Goal: Use online tool/utility: Utilize a website feature to perform a specific function

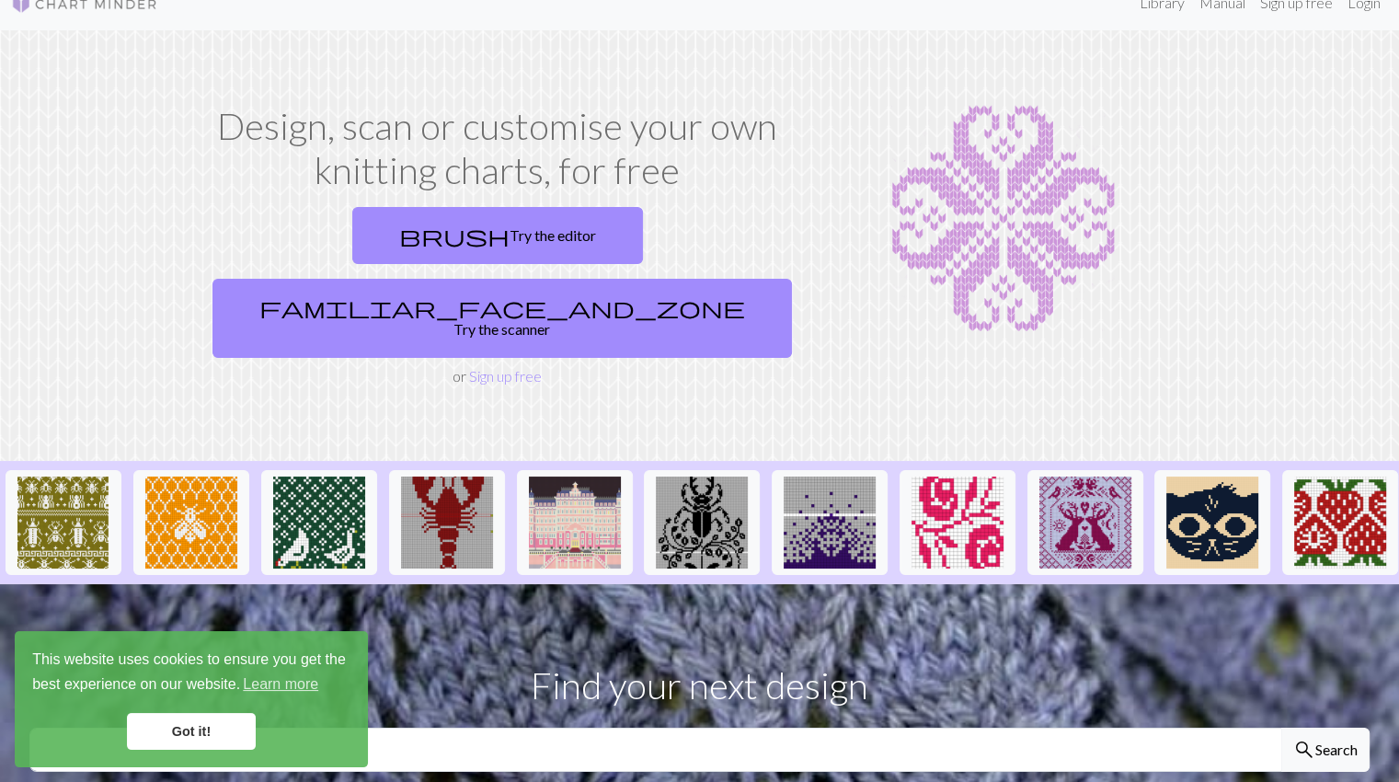
scroll to position [33, 0]
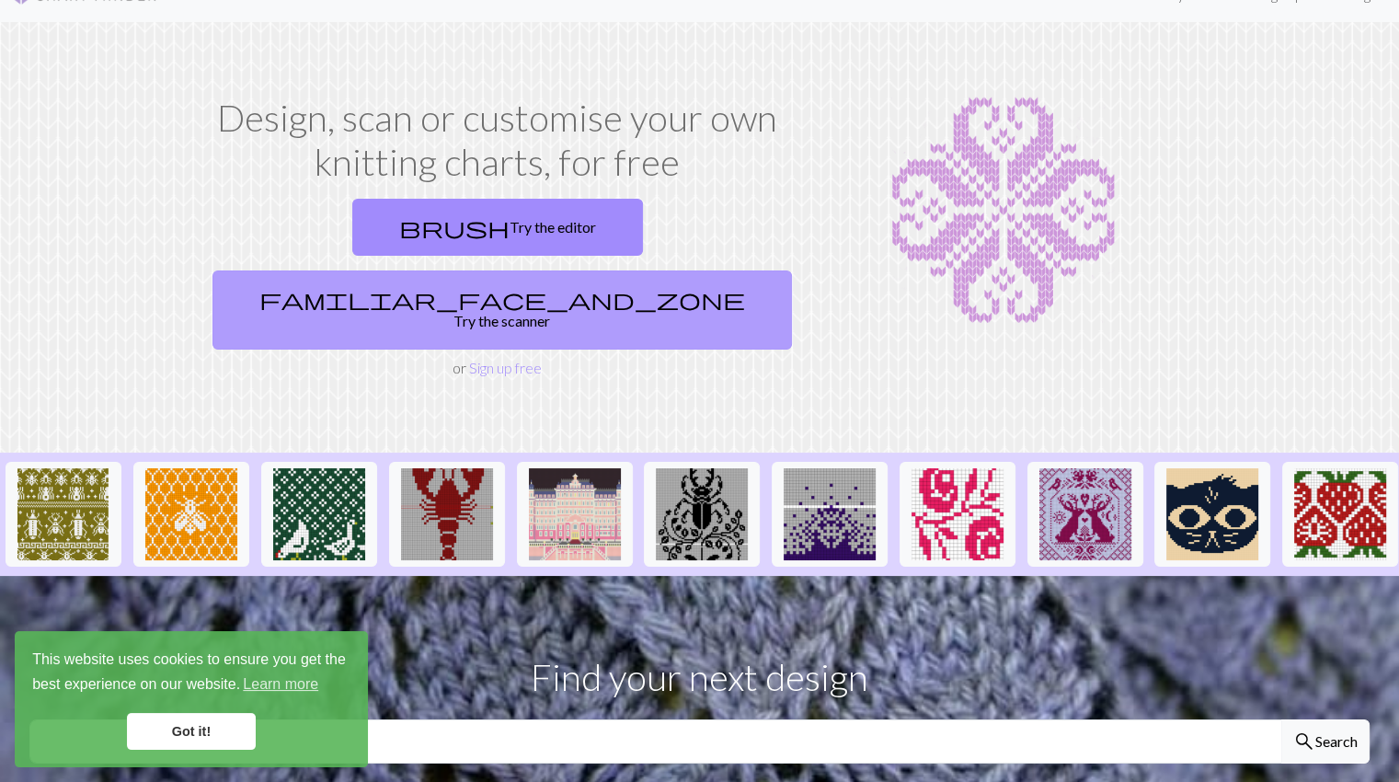
click at [570, 270] on link "familiar_face_and_zone Try the scanner" at bounding box center [501, 309] width 579 height 79
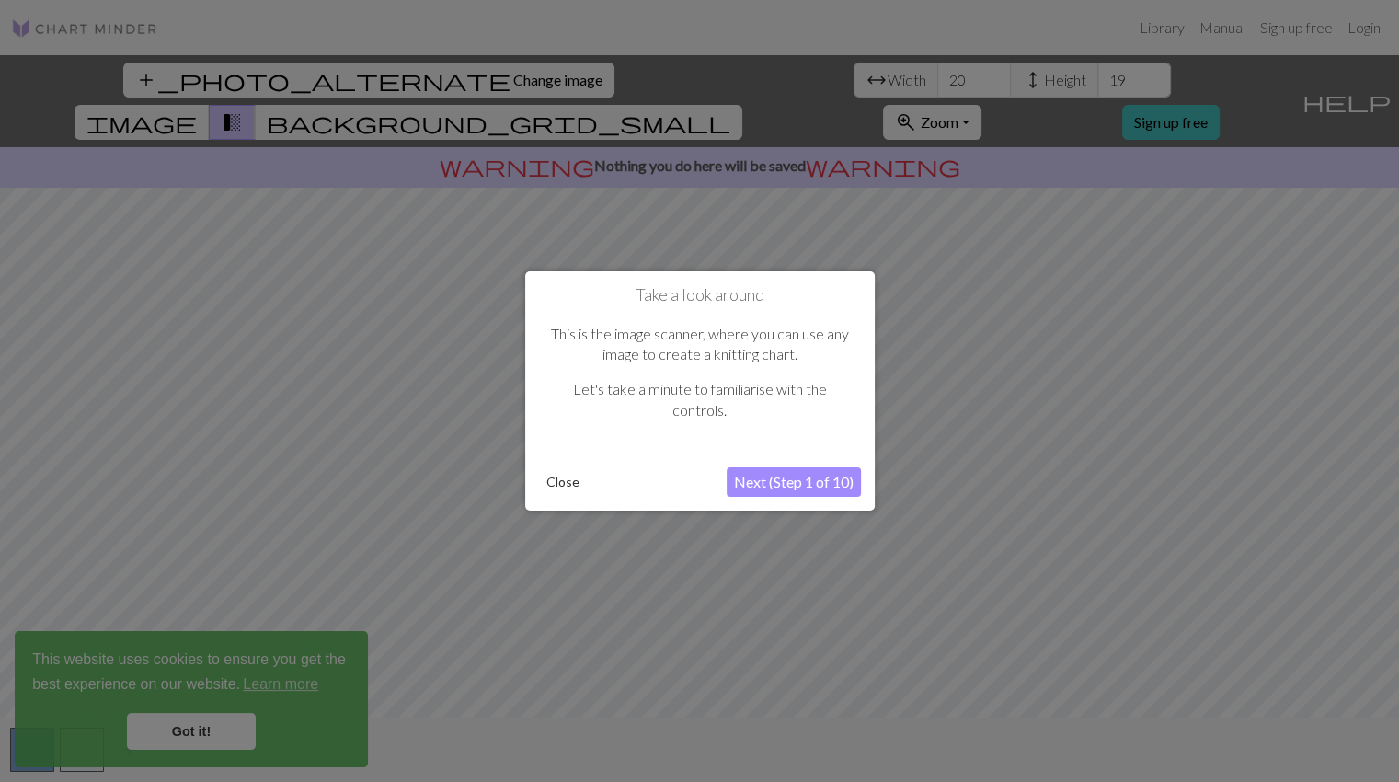
click at [781, 488] on button "Next (Step 1 of 10)" at bounding box center [794, 481] width 134 height 29
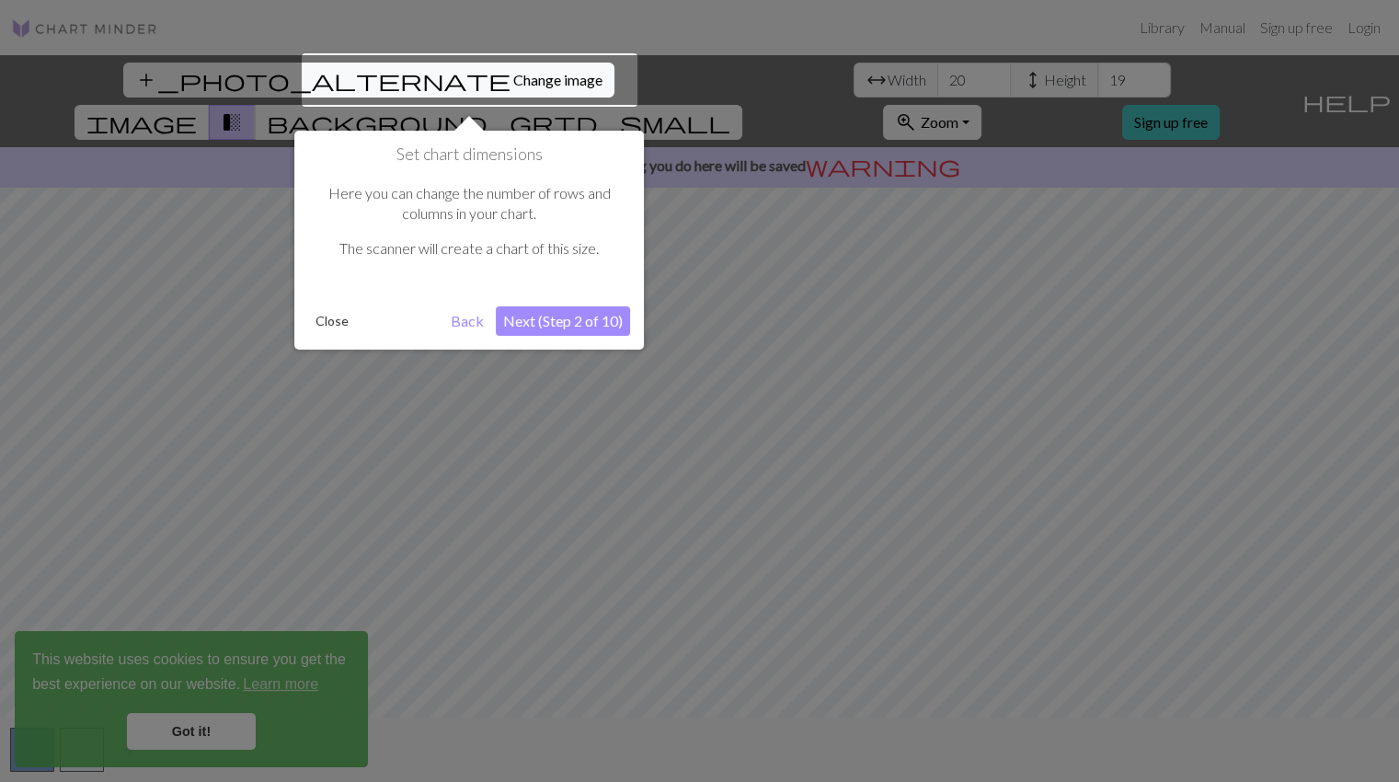
click at [526, 327] on button "Next (Step 2 of 10)" at bounding box center [563, 320] width 134 height 29
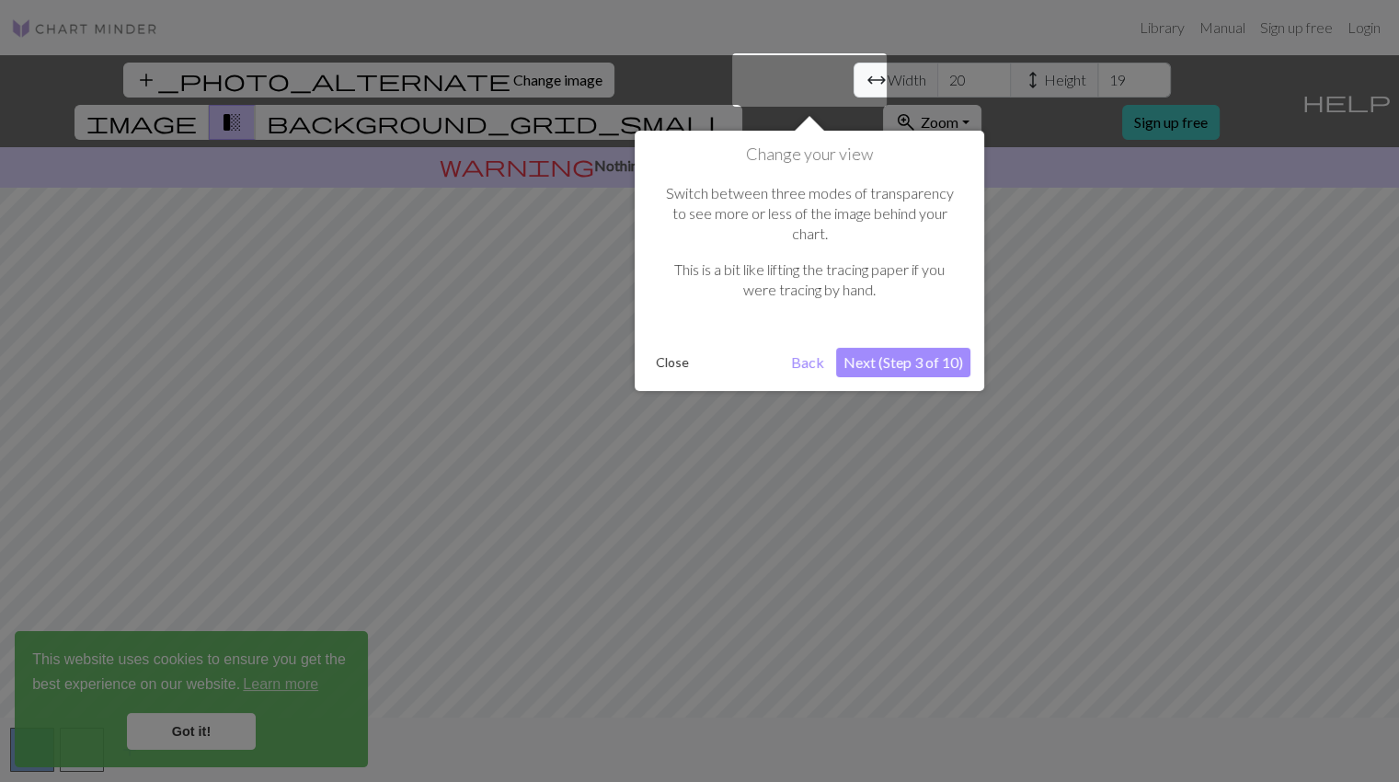
click at [918, 348] on button "Next (Step 3 of 10)" at bounding box center [903, 362] width 134 height 29
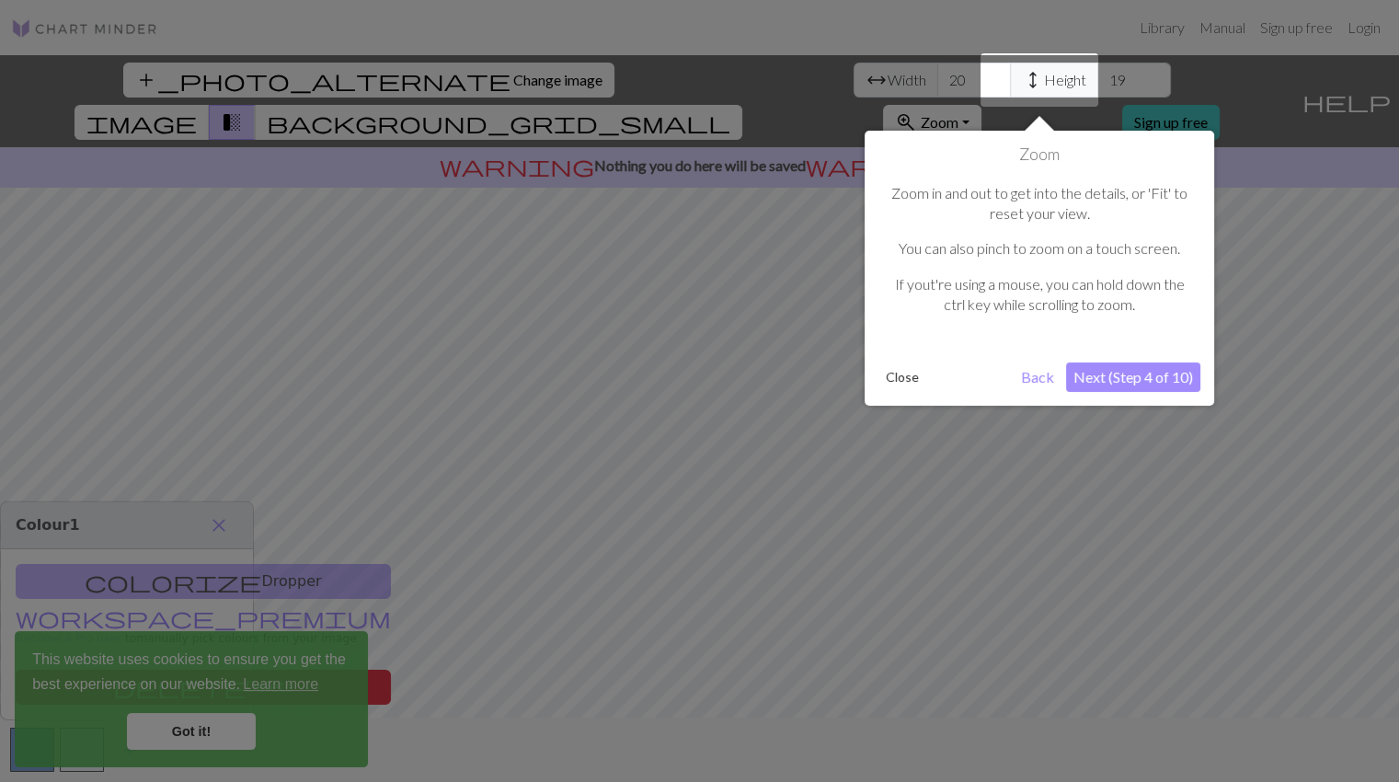
click at [1089, 373] on button "Next (Step 4 of 10)" at bounding box center [1133, 376] width 134 height 29
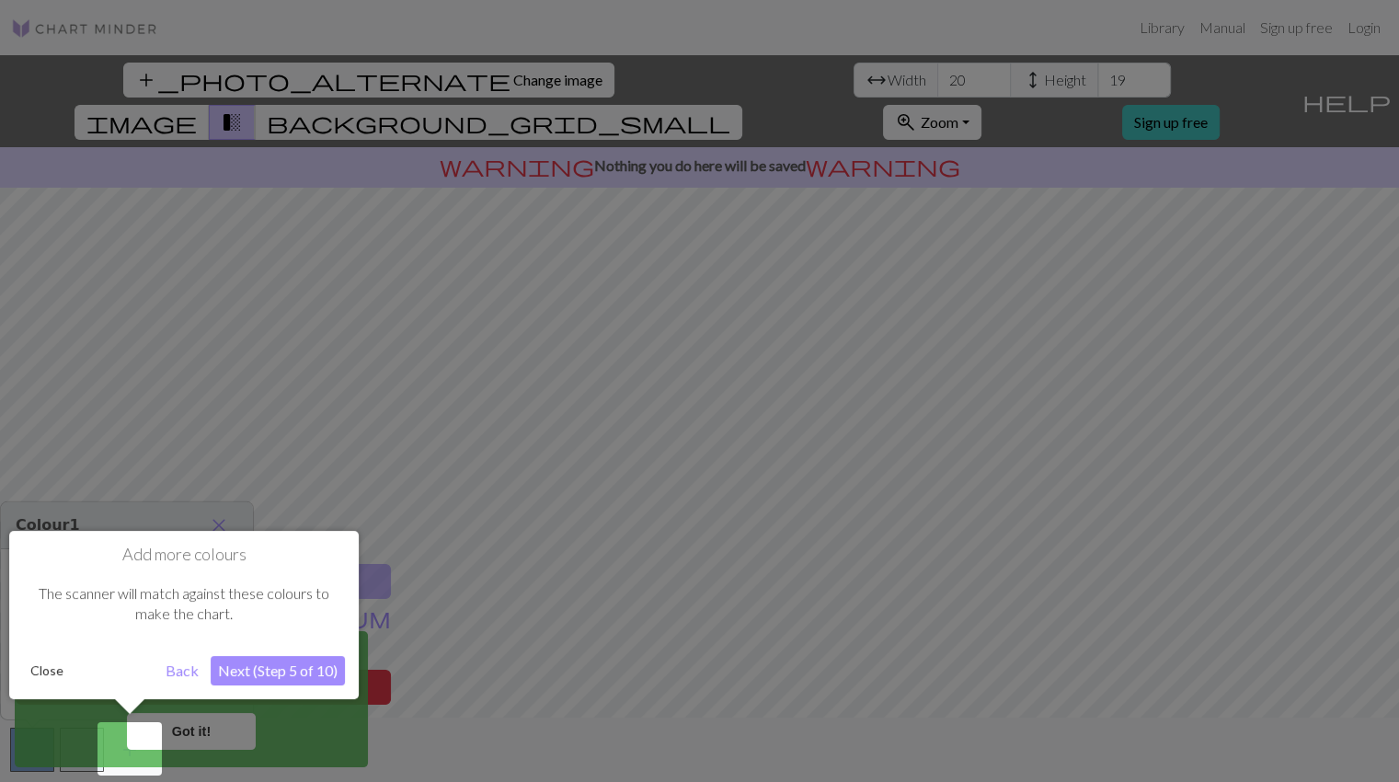
click at [271, 672] on button "Next (Step 5 of 10)" at bounding box center [278, 670] width 134 height 29
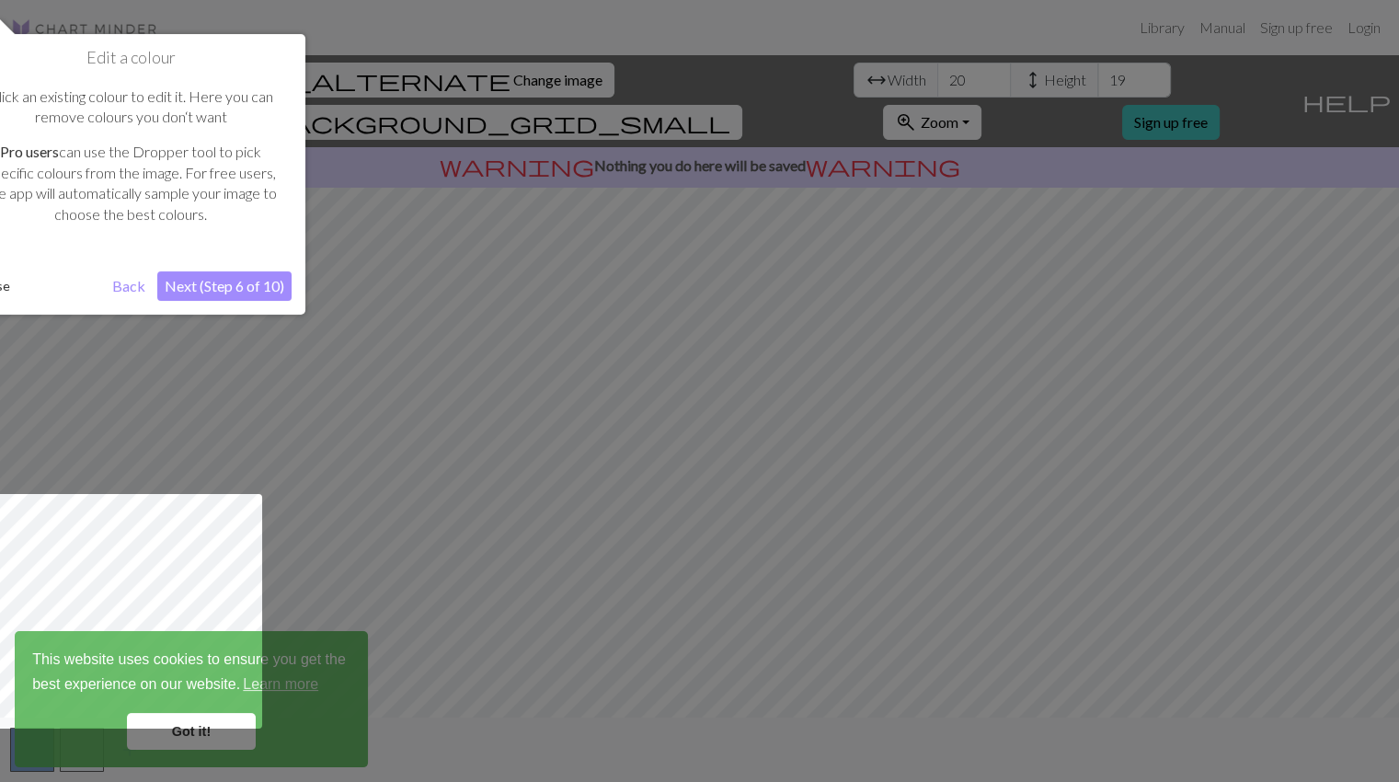
click at [230, 281] on button "Next (Step 6 of 10)" at bounding box center [224, 285] width 134 height 29
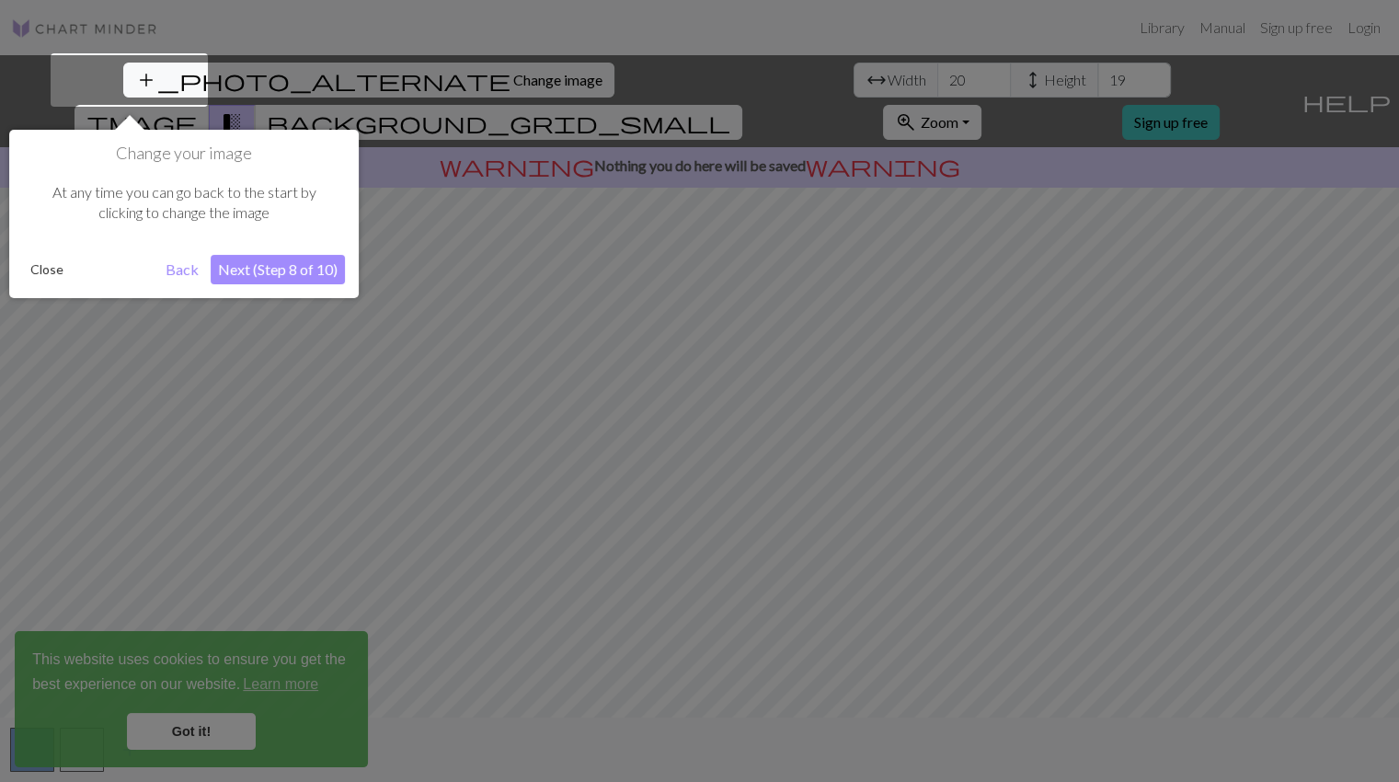
click at [261, 270] on button "Next (Step 8 of 10)" at bounding box center [278, 269] width 134 height 29
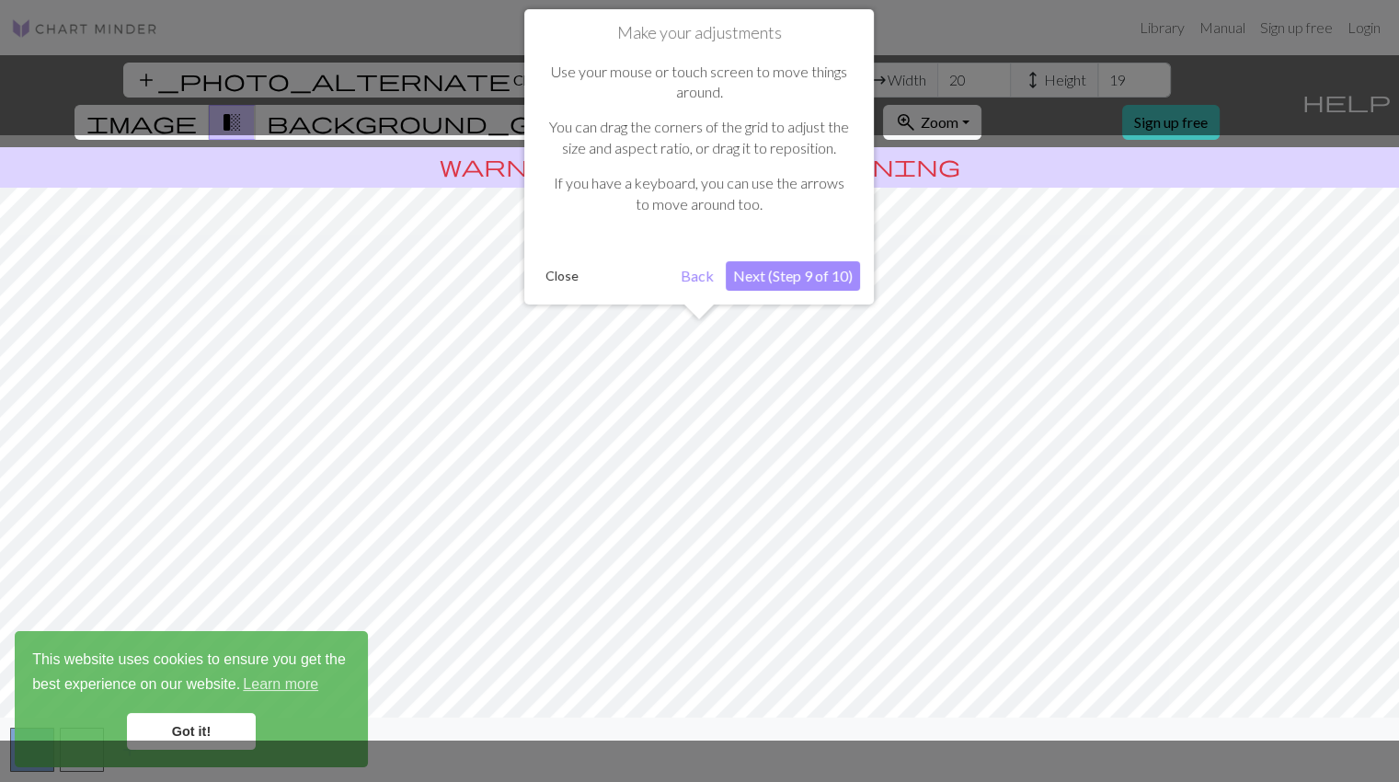
click at [763, 269] on button "Next (Step 9 of 10)" at bounding box center [793, 275] width 134 height 29
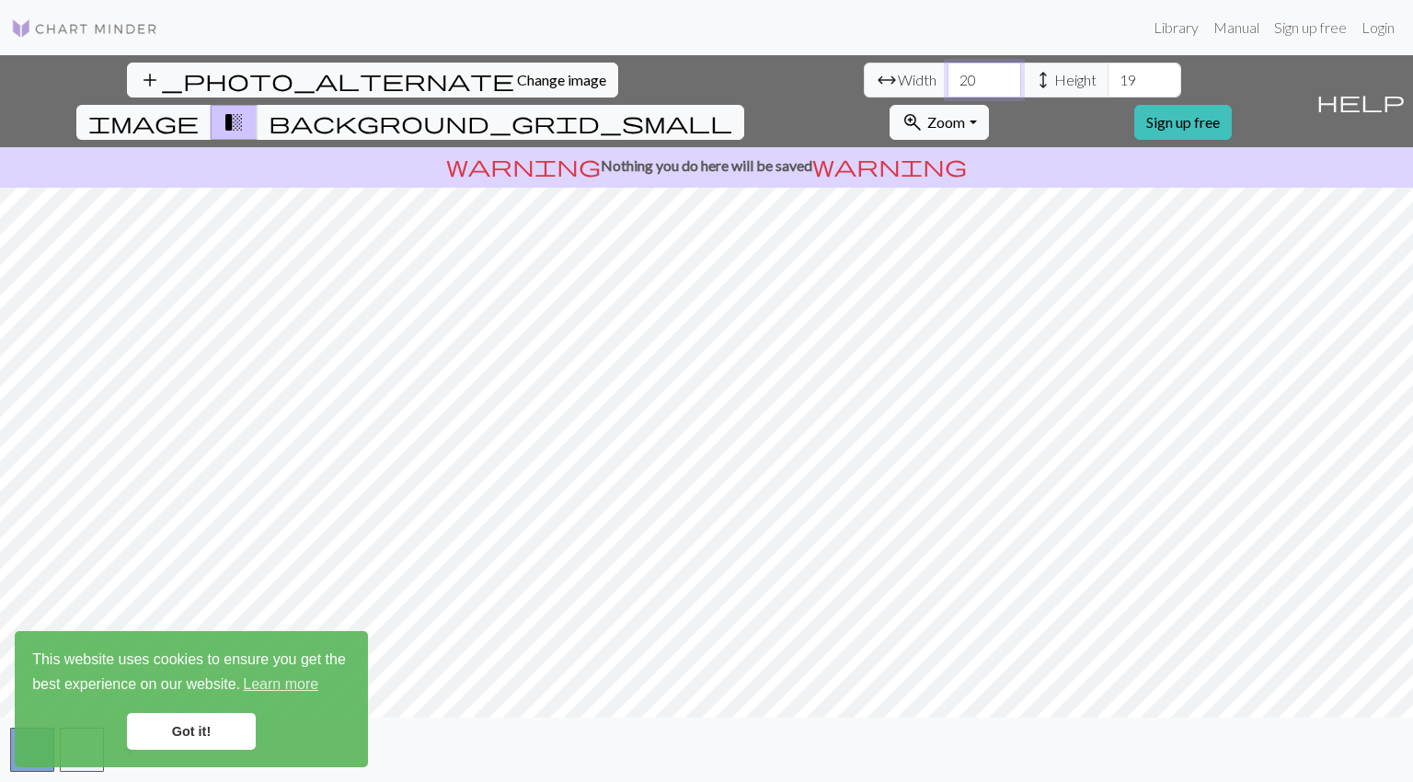
drag, startPoint x: 433, startPoint y: 84, endPoint x: 397, endPoint y: 81, distance: 36.0
click at [864, 81] on div "arrow_range Width 20 height Height 19" at bounding box center [1022, 80] width 317 height 35
click at [199, 109] on span "image" at bounding box center [143, 122] width 110 height 26
click at [245, 109] on span "transition_fade" at bounding box center [234, 122] width 22 height 26
click at [744, 105] on button "background_grid_small" at bounding box center [501, 122] width 488 height 35
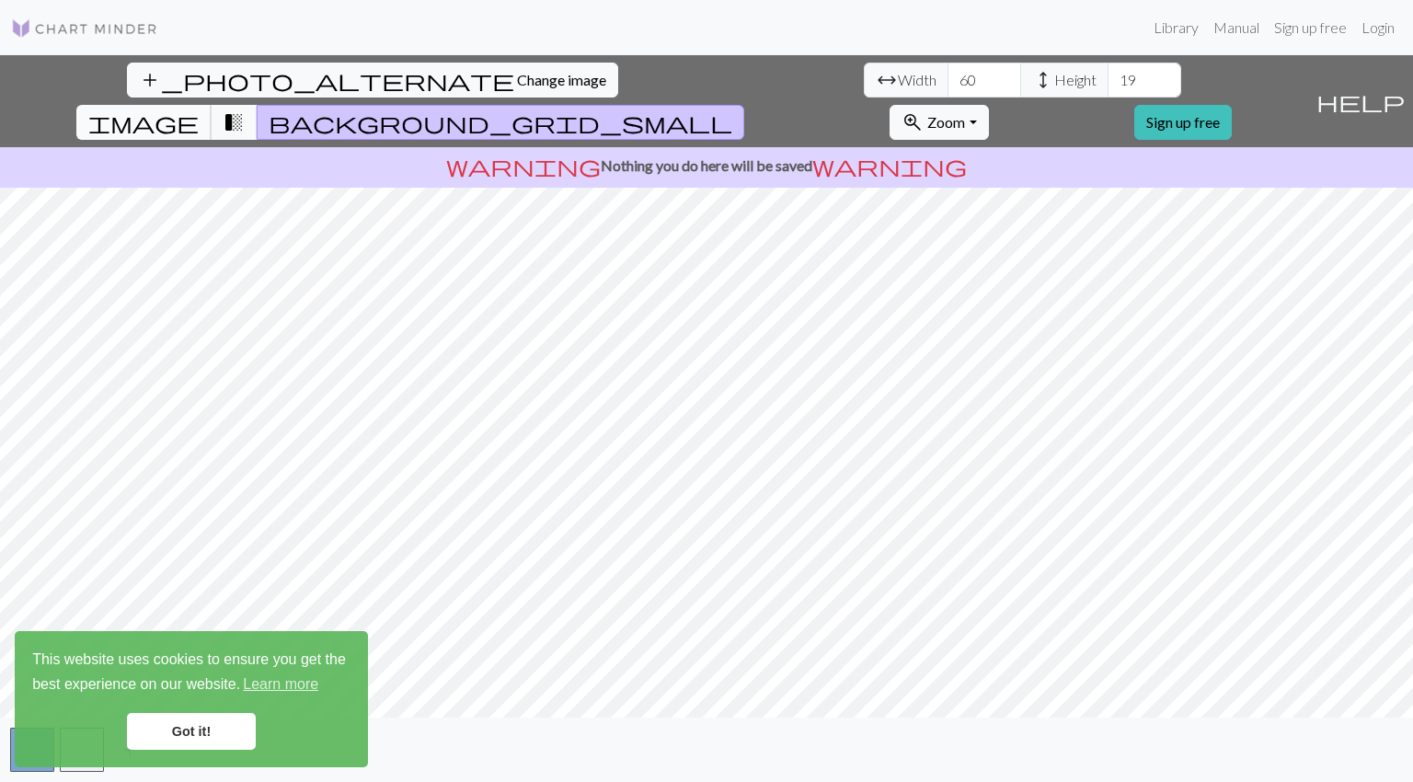
click at [199, 109] on span "image" at bounding box center [143, 122] width 110 height 26
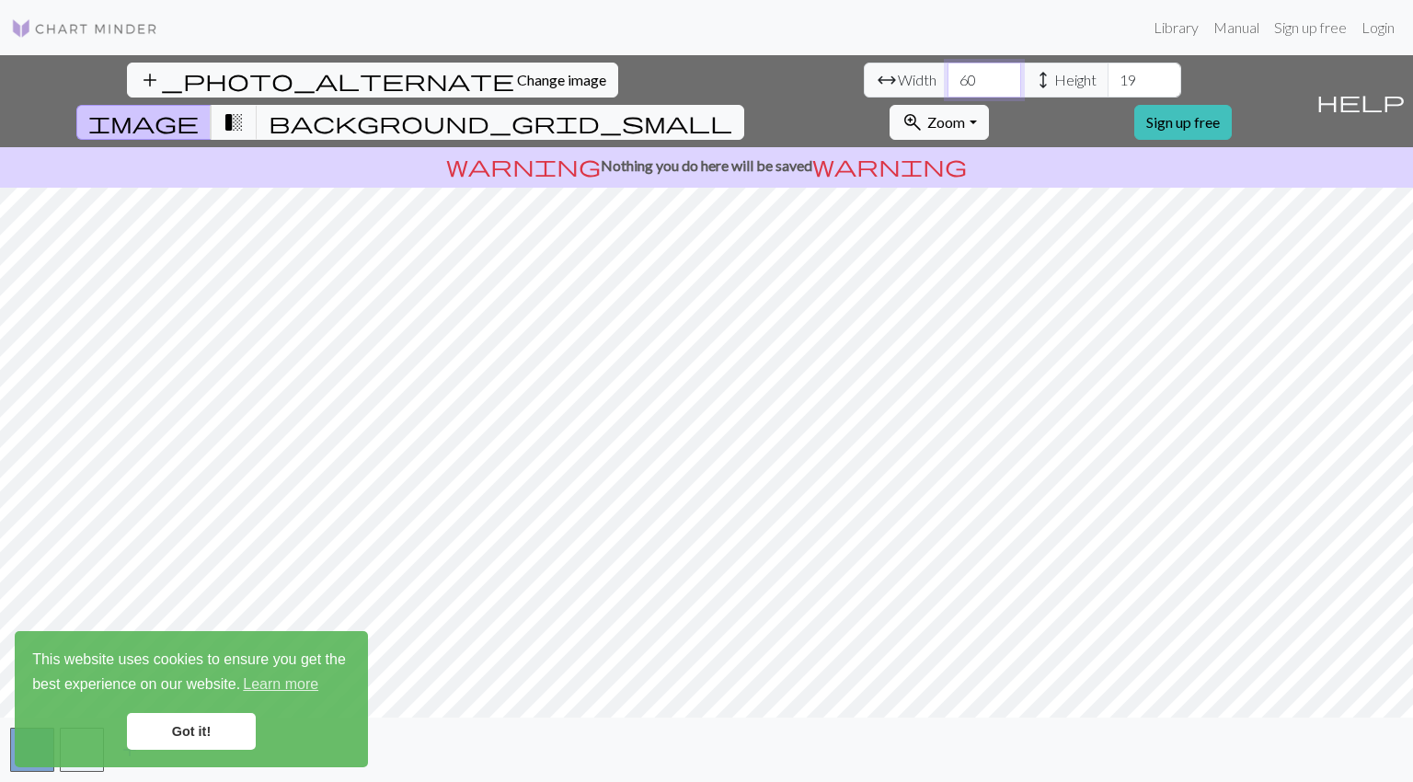
click at [947, 71] on input "60" at bounding box center [984, 80] width 74 height 35
click at [947, 74] on input "61" at bounding box center [984, 80] width 74 height 35
click at [947, 74] on input "62" at bounding box center [984, 80] width 74 height 35
click at [947, 74] on input "63" at bounding box center [984, 80] width 74 height 35
click at [947, 74] on input "64" at bounding box center [984, 80] width 74 height 35
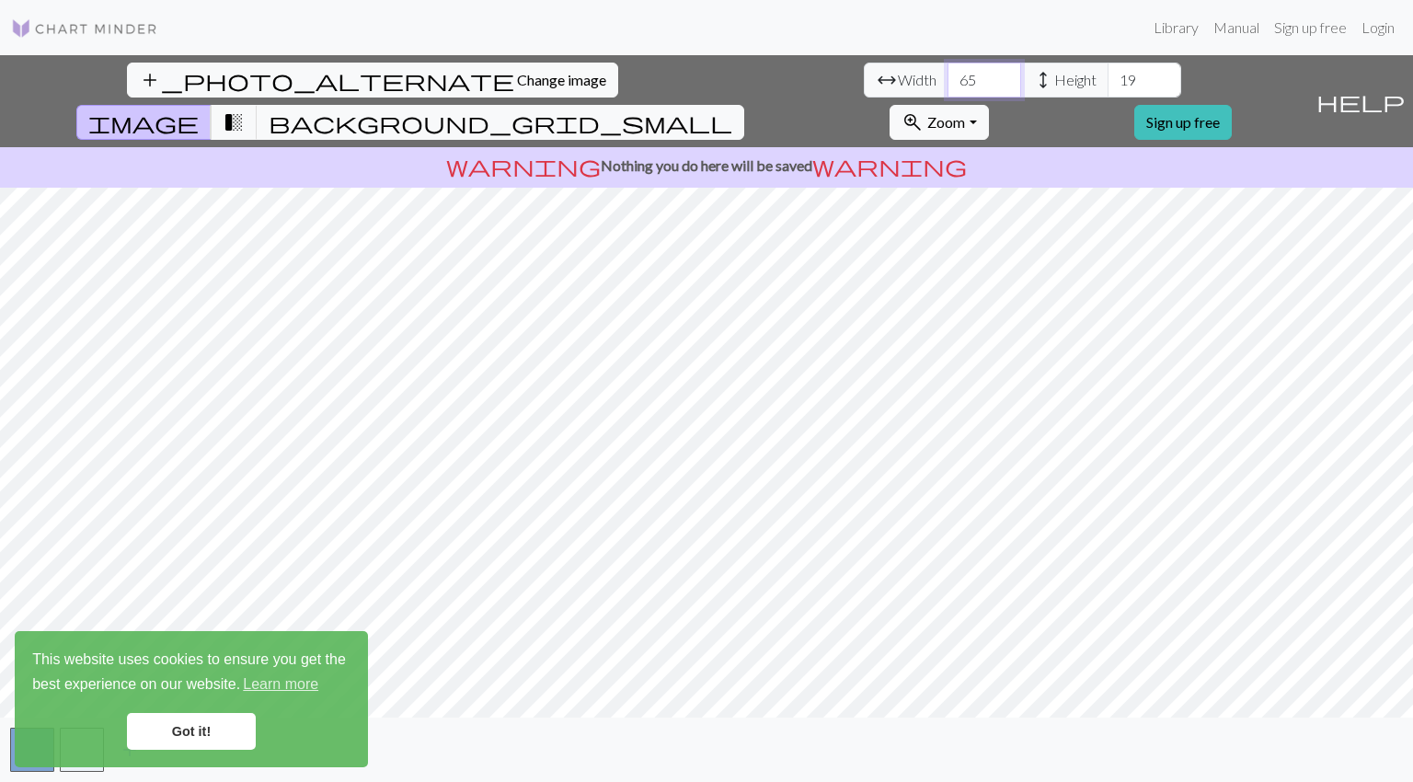
click at [947, 74] on input "65" at bounding box center [984, 80] width 74 height 35
click at [947, 74] on input "66" at bounding box center [984, 80] width 74 height 35
click at [947, 74] on input "67" at bounding box center [984, 80] width 74 height 35
click at [947, 74] on input "68" at bounding box center [984, 80] width 74 height 35
click at [947, 74] on input "69" at bounding box center [984, 80] width 74 height 35
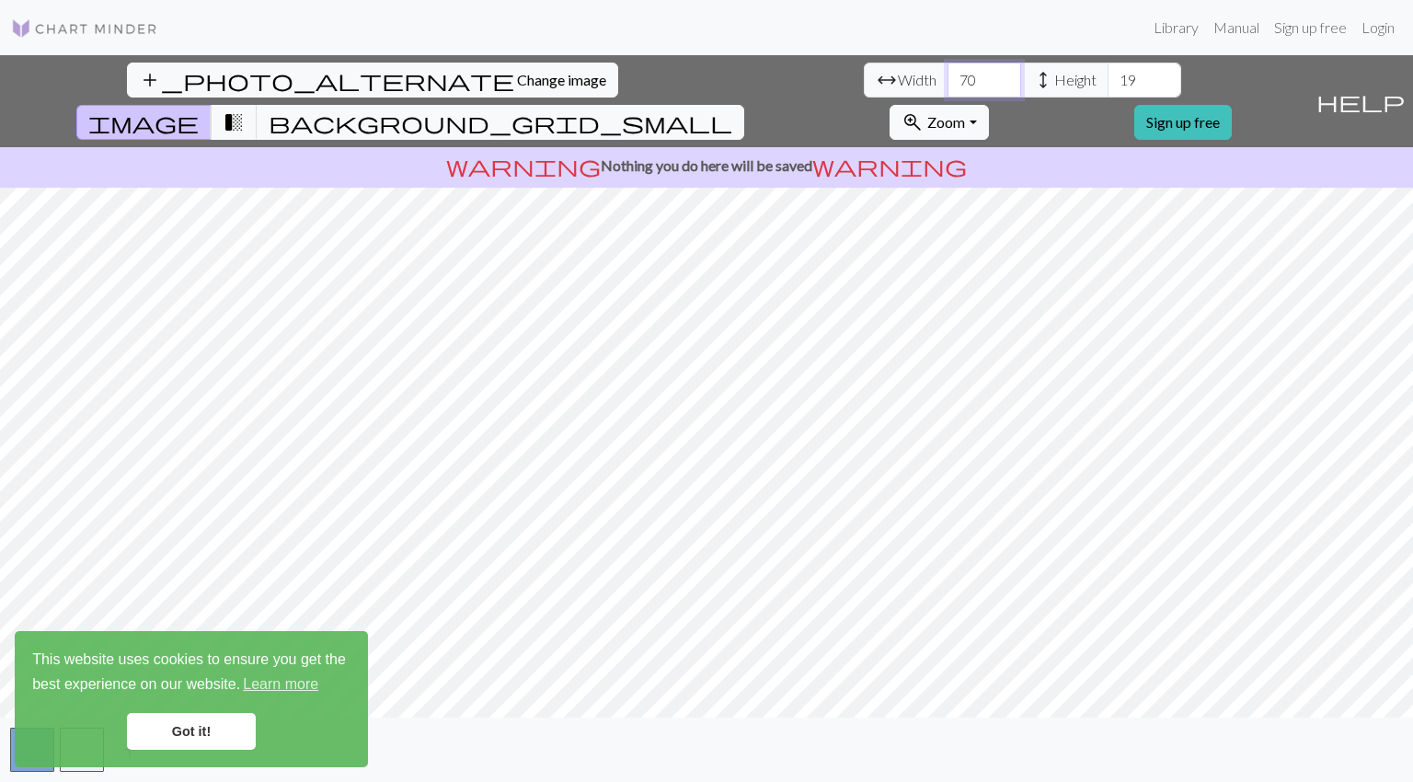
click at [947, 74] on input "70" at bounding box center [984, 80] width 74 height 35
click at [947, 68] on input "71" at bounding box center [984, 80] width 74 height 35
click at [947, 68] on input "72" at bounding box center [984, 80] width 74 height 35
click at [947, 68] on input "73" at bounding box center [984, 80] width 74 height 35
click at [947, 68] on input "74" at bounding box center [984, 80] width 74 height 35
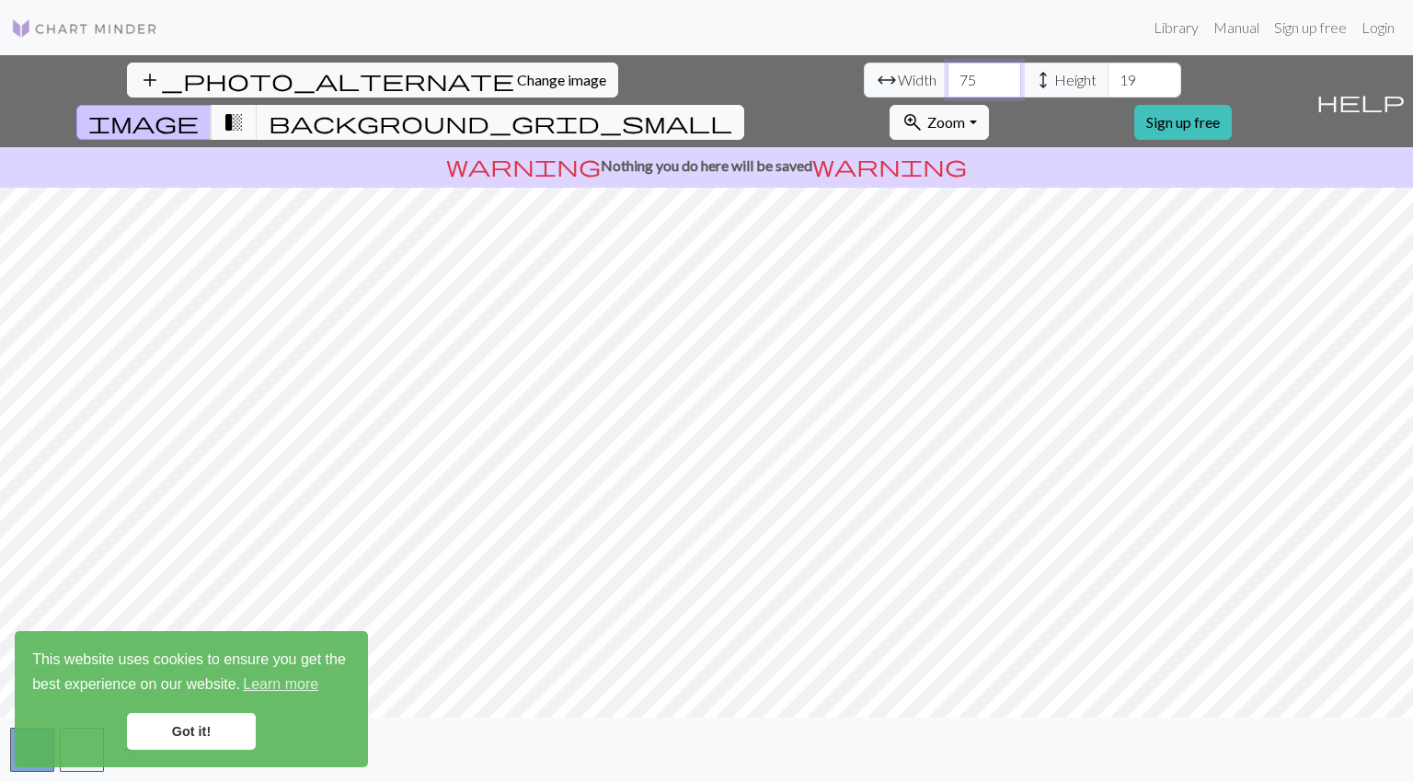
click at [947, 68] on input "75" at bounding box center [984, 80] width 74 height 35
click at [947, 68] on input "76" at bounding box center [984, 80] width 74 height 35
click at [947, 68] on input "77" at bounding box center [984, 80] width 74 height 35
click at [241, 726] on link "Got it!" at bounding box center [191, 731] width 129 height 37
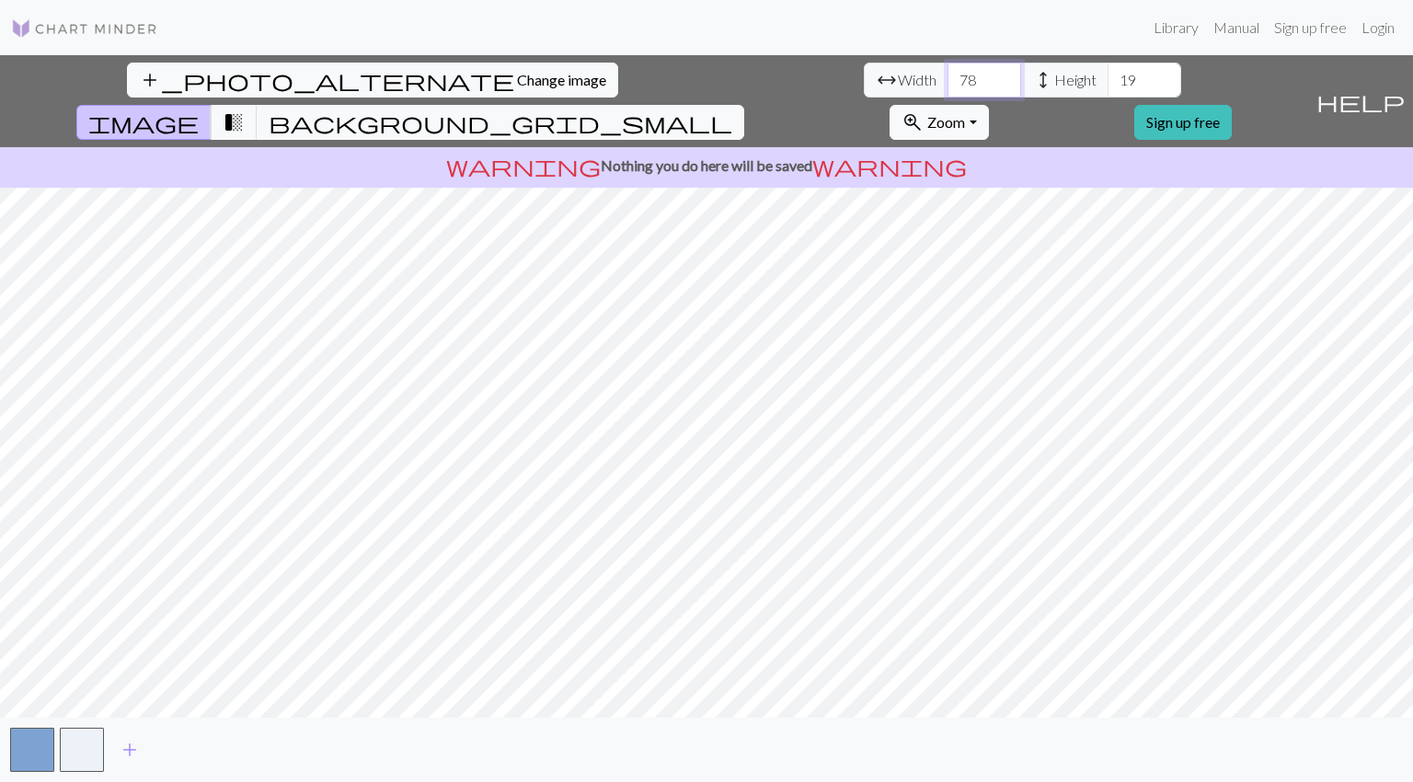
click at [947, 74] on input "78" at bounding box center [984, 80] width 74 height 35
click at [947, 74] on input "79" at bounding box center [984, 80] width 74 height 35
click at [947, 74] on input "80" at bounding box center [984, 80] width 74 height 35
click at [947, 74] on input "81" at bounding box center [984, 80] width 74 height 35
click at [947, 74] on input "82" at bounding box center [984, 80] width 74 height 35
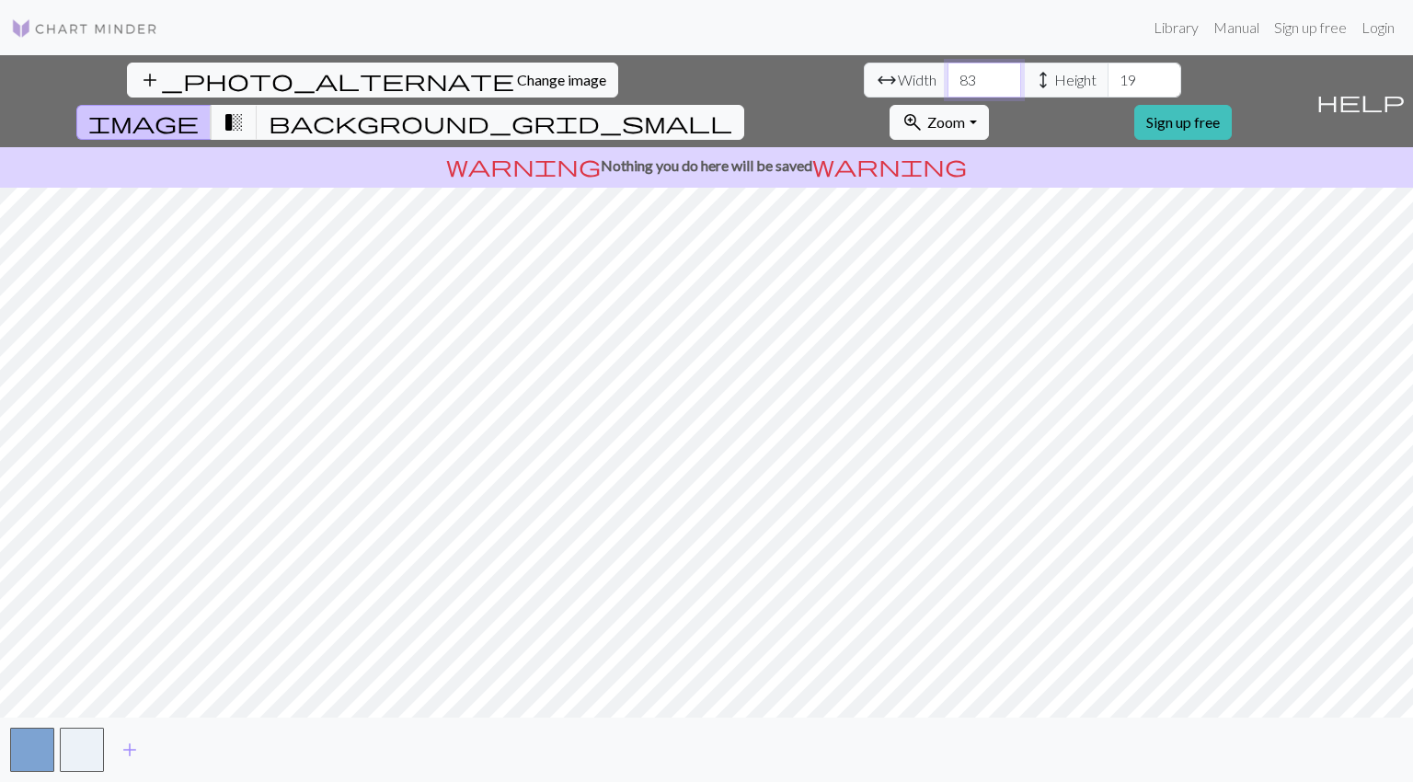
click at [947, 74] on input "83" at bounding box center [984, 80] width 74 height 35
click at [947, 74] on input "84" at bounding box center [984, 80] width 74 height 35
click at [947, 74] on input "85" at bounding box center [984, 80] width 74 height 35
click at [947, 74] on input "86" at bounding box center [984, 80] width 74 height 35
click at [947, 74] on input "87" at bounding box center [984, 80] width 74 height 35
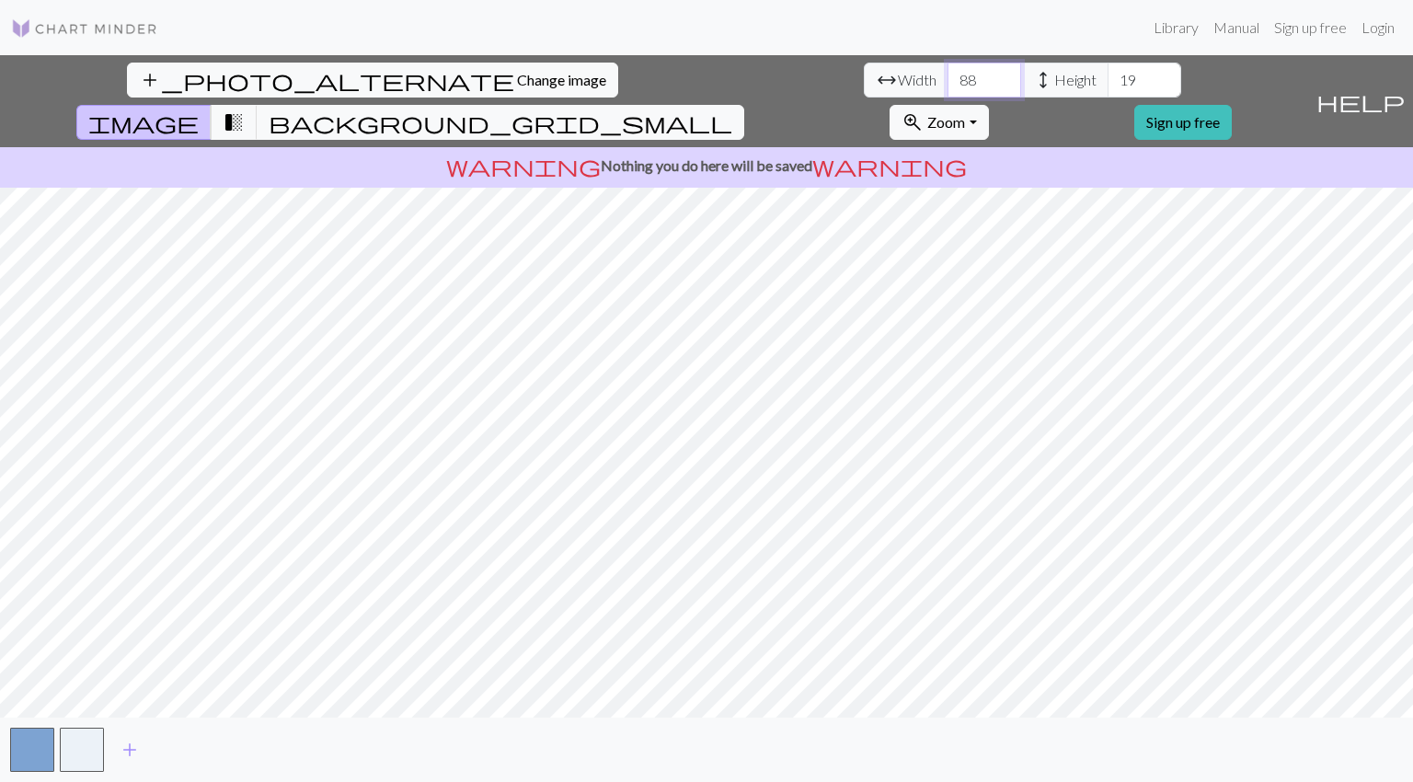
click at [947, 74] on input "88" at bounding box center [984, 80] width 74 height 35
click at [947, 74] on input "89" at bounding box center [984, 80] width 74 height 35
click at [947, 74] on input "90" at bounding box center [984, 80] width 74 height 35
click at [947, 74] on input "91" at bounding box center [984, 80] width 74 height 35
click at [947, 74] on input "92" at bounding box center [984, 80] width 74 height 35
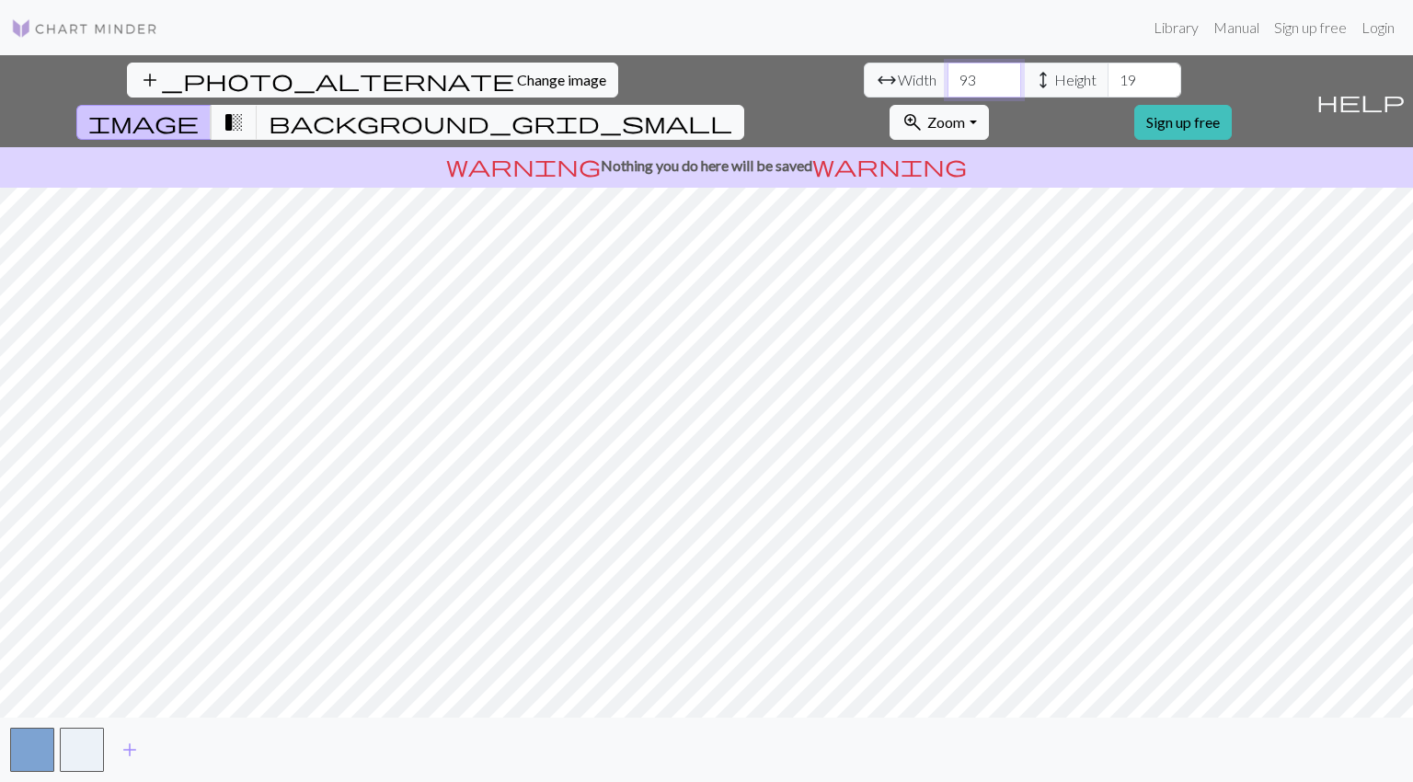
click at [947, 74] on input "93" at bounding box center [984, 80] width 74 height 35
click at [947, 74] on input "95" at bounding box center [984, 80] width 74 height 35
click at [947, 74] on input "96" at bounding box center [984, 80] width 74 height 35
click at [947, 74] on input "97" at bounding box center [984, 80] width 74 height 35
click at [947, 74] on input "98" at bounding box center [984, 80] width 74 height 35
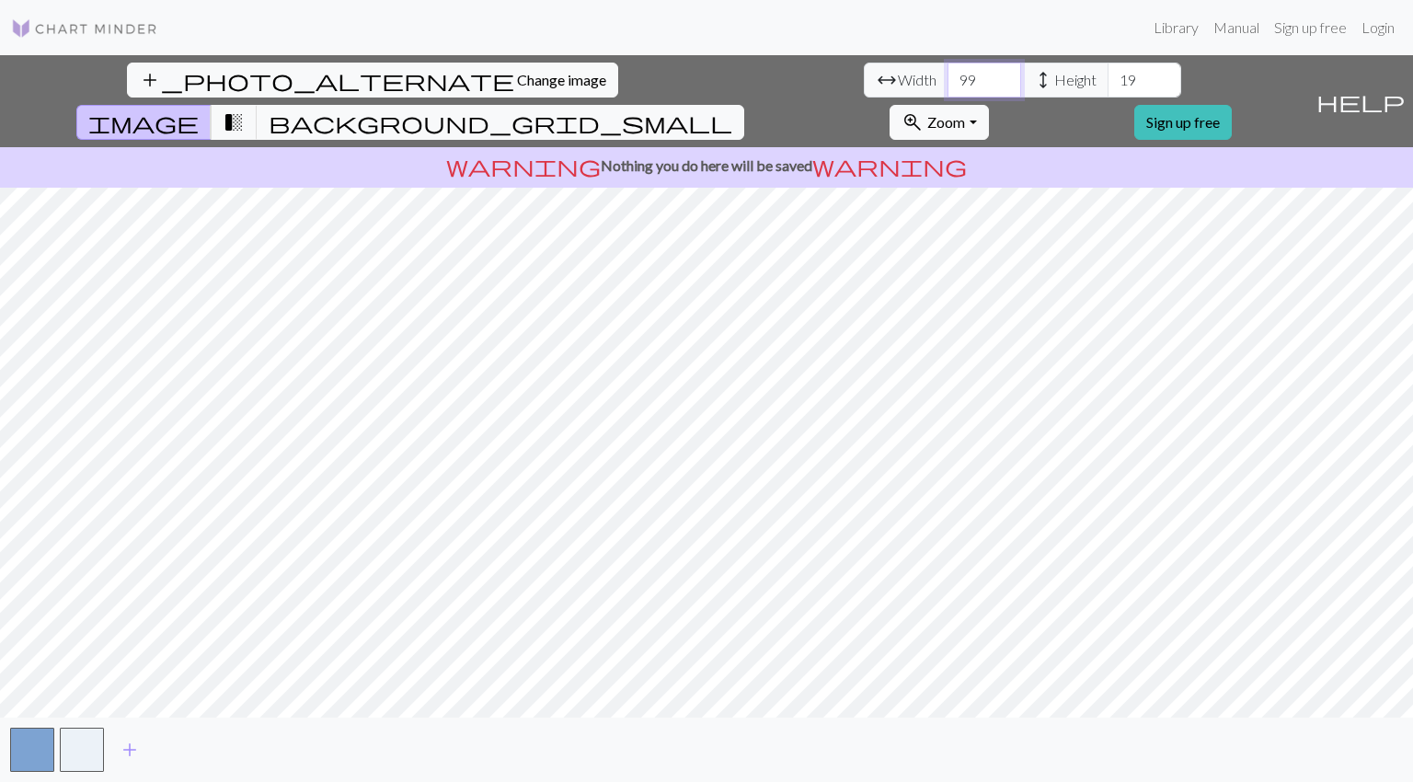
click at [947, 74] on input "99" at bounding box center [984, 80] width 74 height 35
click at [947, 74] on input "100" at bounding box center [984, 80] width 74 height 35
click at [947, 74] on input "101" at bounding box center [984, 80] width 74 height 35
click at [947, 74] on input "102" at bounding box center [984, 80] width 74 height 35
click at [947, 74] on input "103" at bounding box center [984, 80] width 74 height 35
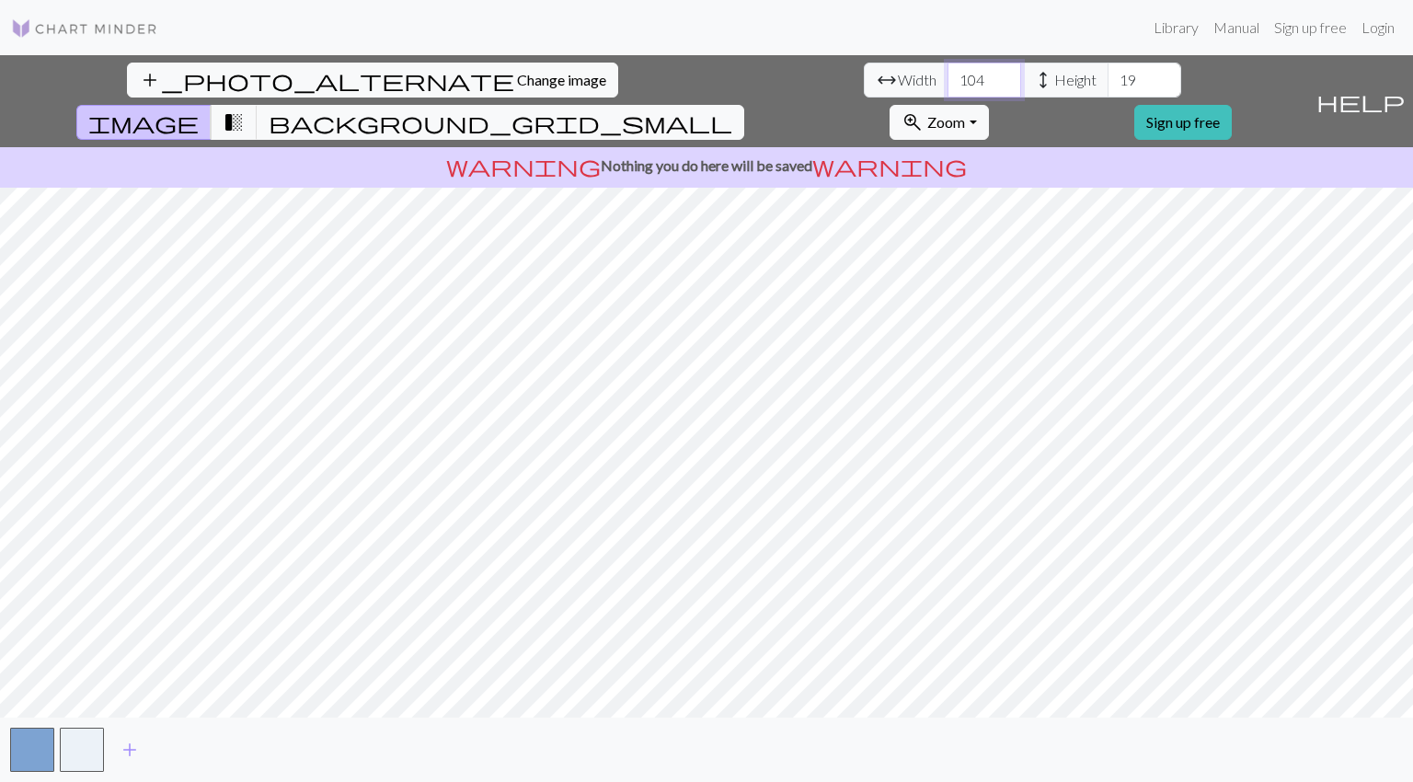
click at [947, 74] on input "104" at bounding box center [984, 80] width 74 height 35
click at [947, 74] on input "105" at bounding box center [984, 80] width 74 height 35
click at [947, 72] on input "106" at bounding box center [984, 80] width 74 height 35
click at [947, 72] on input "107" at bounding box center [984, 80] width 74 height 35
click at [947, 72] on input "108" at bounding box center [984, 80] width 74 height 35
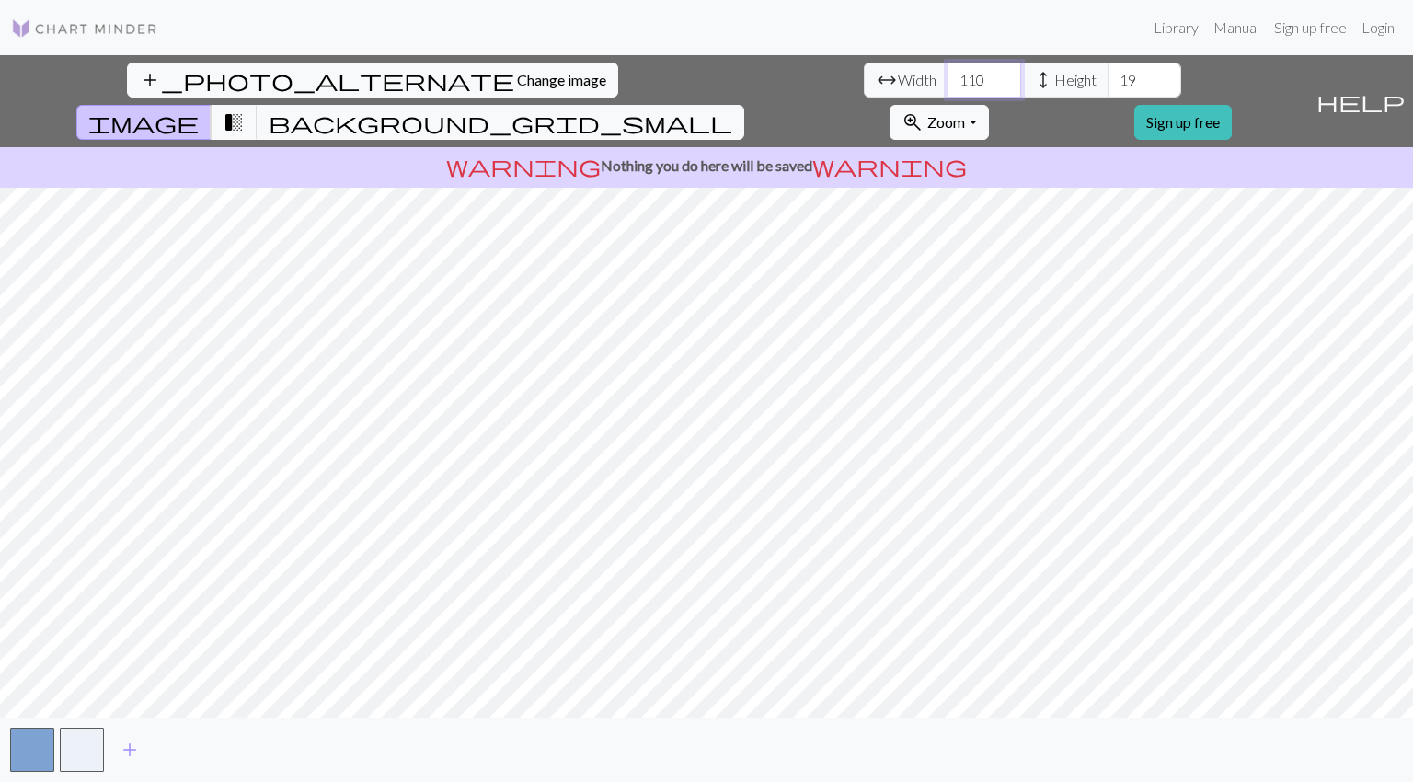
click at [947, 73] on input "110" at bounding box center [984, 80] width 74 height 35
click at [947, 83] on input "109" at bounding box center [984, 80] width 74 height 35
click at [947, 83] on input "108" at bounding box center [984, 80] width 74 height 35
click at [947, 83] on input "107" at bounding box center [984, 80] width 74 height 35
click at [947, 83] on input "106" at bounding box center [984, 80] width 74 height 35
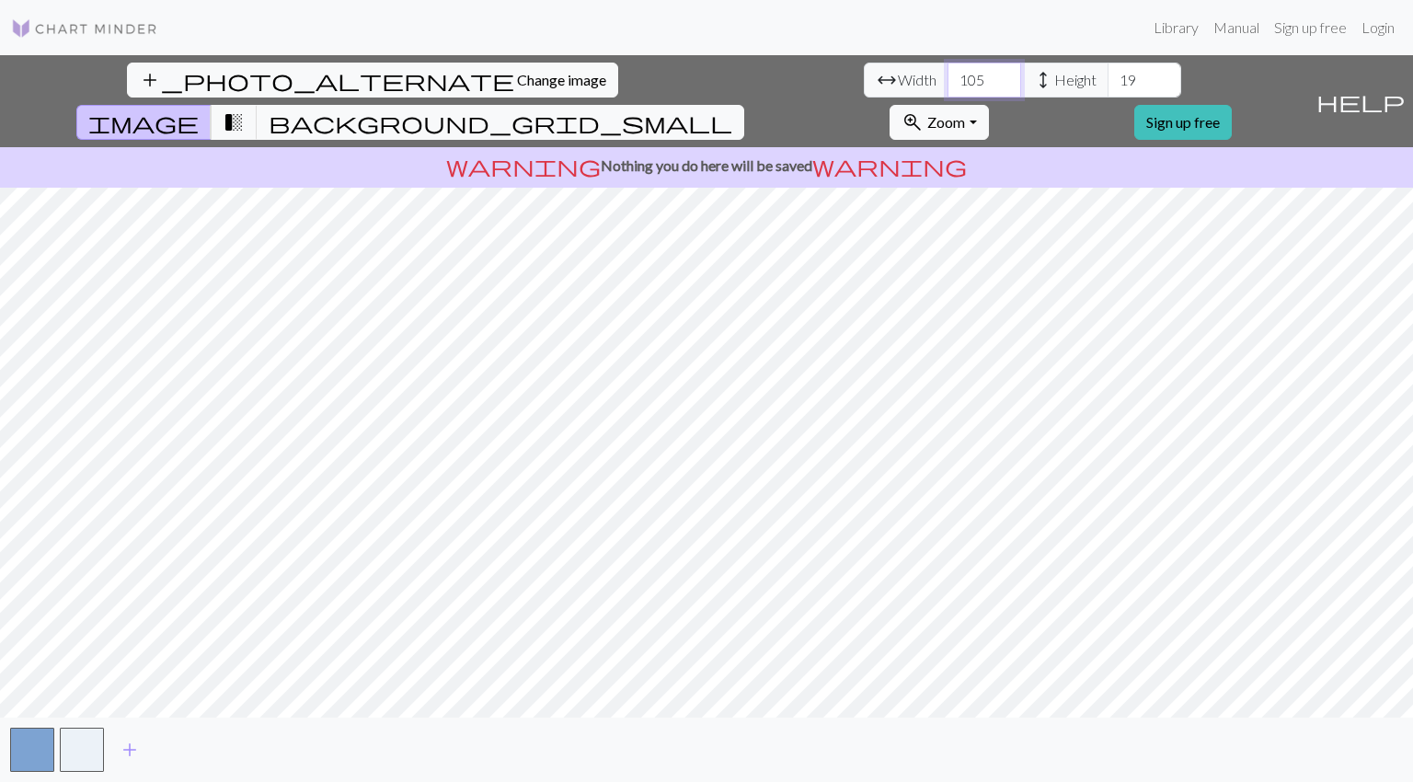
click at [947, 83] on input "105" at bounding box center [984, 80] width 74 height 35
click at [947, 83] on input "104" at bounding box center [984, 80] width 74 height 35
click at [947, 69] on input "105" at bounding box center [984, 80] width 74 height 35
click at [947, 69] on input "106" at bounding box center [984, 80] width 74 height 35
click at [947, 69] on input "107" at bounding box center [984, 80] width 74 height 35
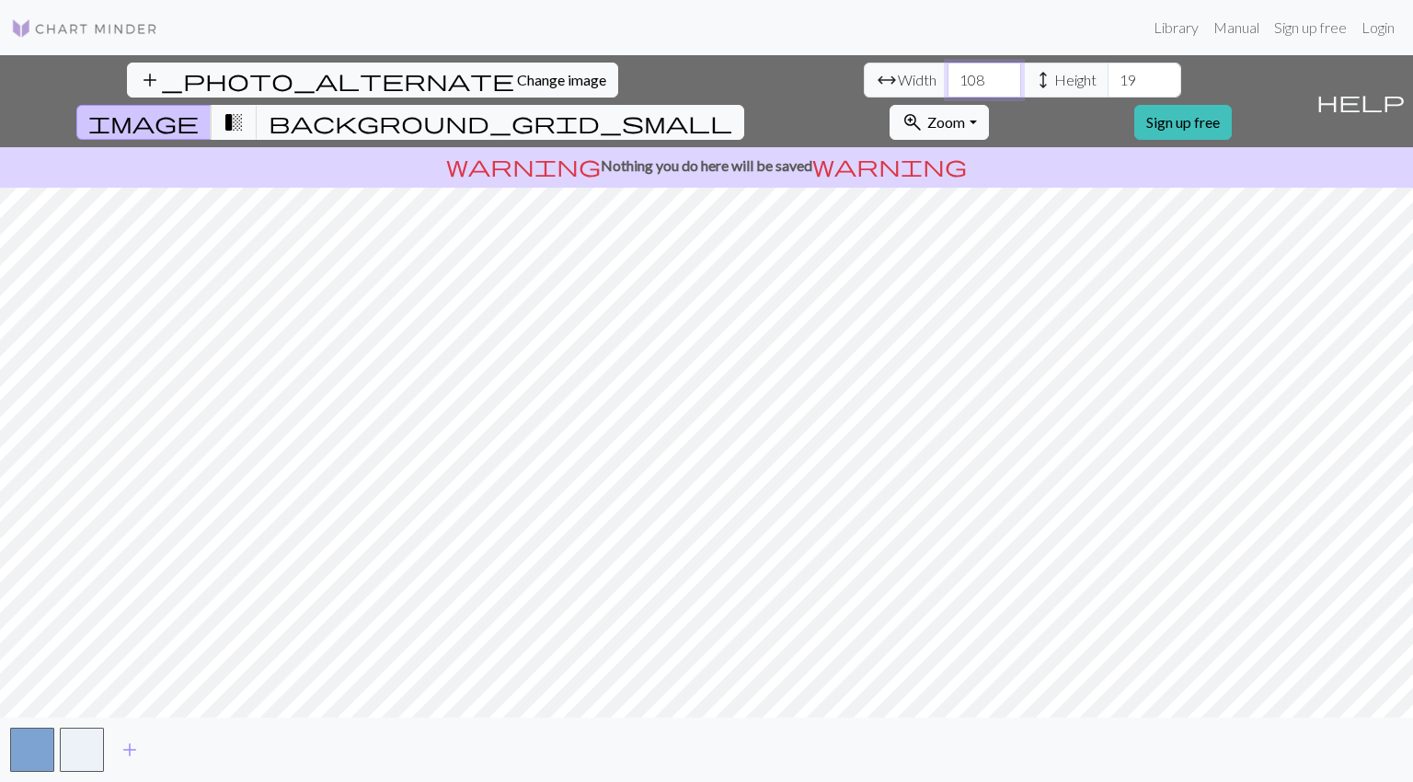
click at [947, 69] on input "108" at bounding box center [984, 80] width 74 height 35
click at [947, 85] on input "107" at bounding box center [984, 80] width 74 height 35
click at [947, 76] on input "108" at bounding box center [984, 80] width 74 height 35
drag, startPoint x: 438, startPoint y: 78, endPoint x: 396, endPoint y: 81, distance: 42.4
click at [864, 81] on div "arrow_range Width 108 height Height 19" at bounding box center [1022, 80] width 317 height 35
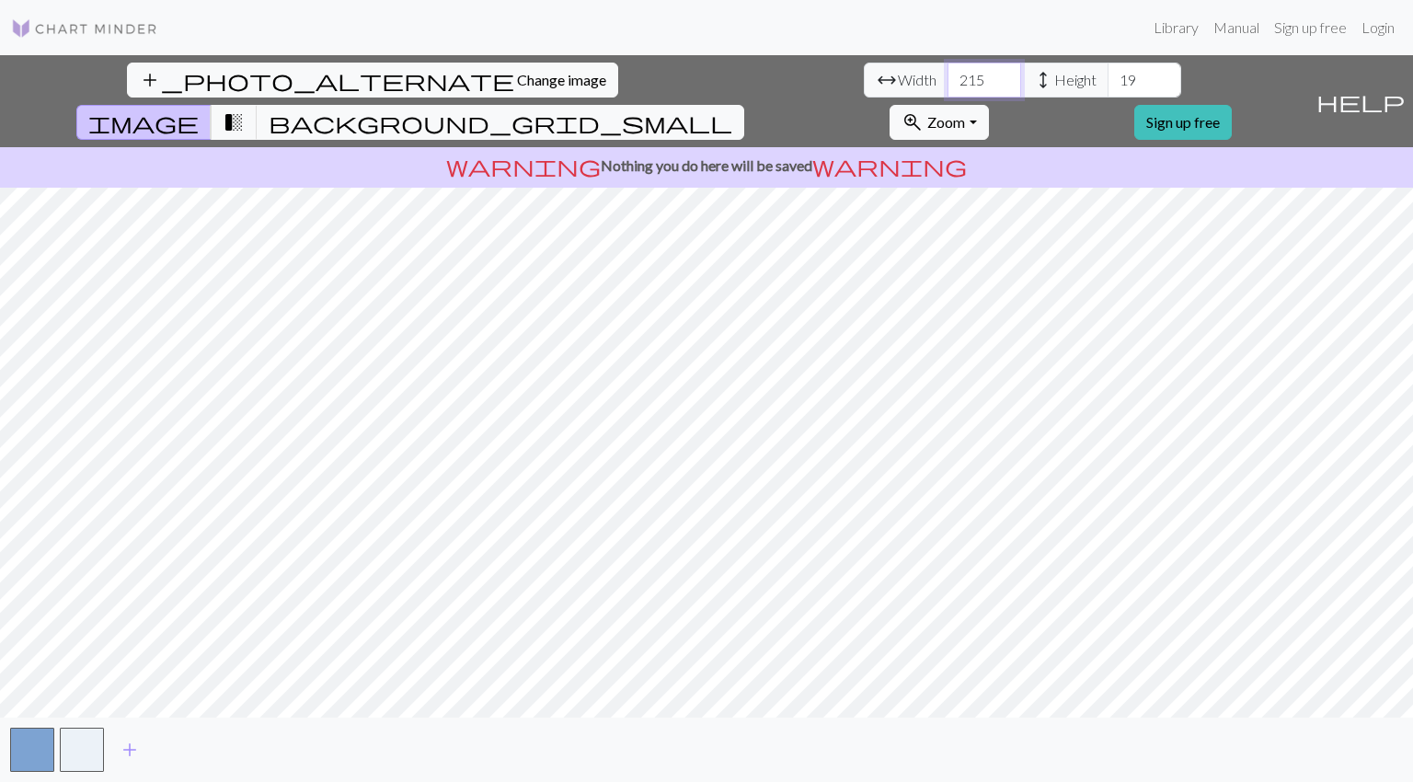
click at [947, 85] on input "215" at bounding box center [984, 80] width 74 height 35
click at [947, 85] on input "214" at bounding box center [984, 80] width 74 height 35
click at [947, 85] on input "213" at bounding box center [984, 80] width 74 height 35
click at [947, 72] on input "214" at bounding box center [984, 80] width 74 height 35
drag, startPoint x: 439, startPoint y: 77, endPoint x: 366, endPoint y: 75, distance: 72.7
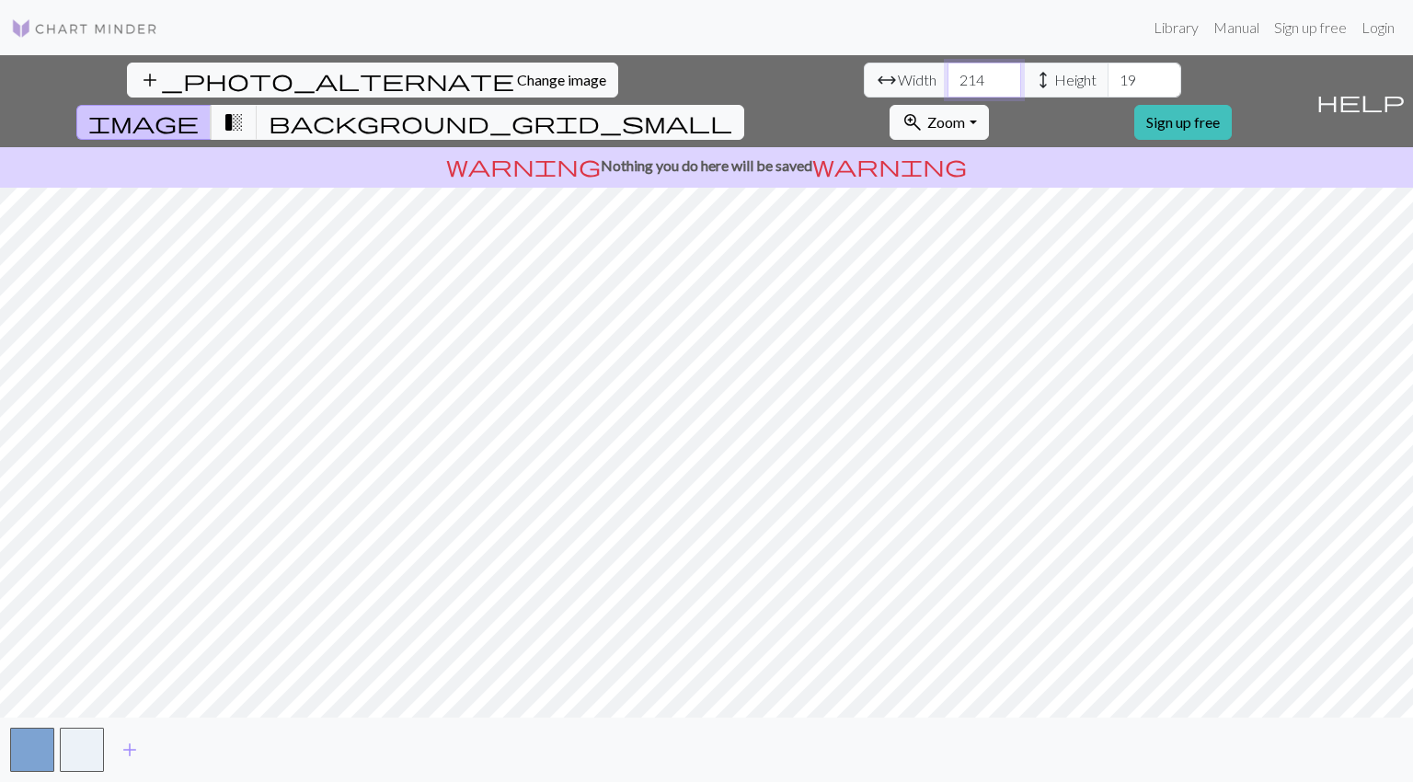
click at [864, 75] on div "arrow_range Width 214 height Height 19" at bounding box center [1022, 80] width 317 height 35
type input "108"
